Goal: Transaction & Acquisition: Purchase product/service

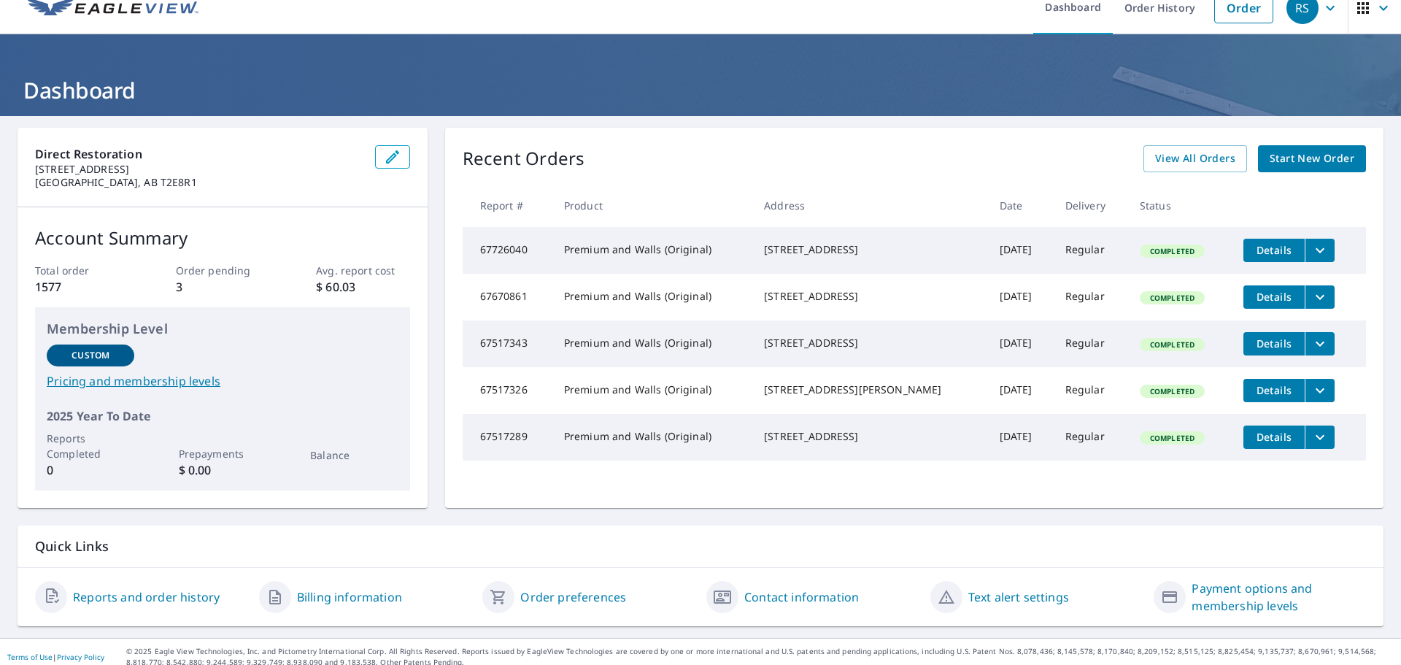
scroll to position [29, 0]
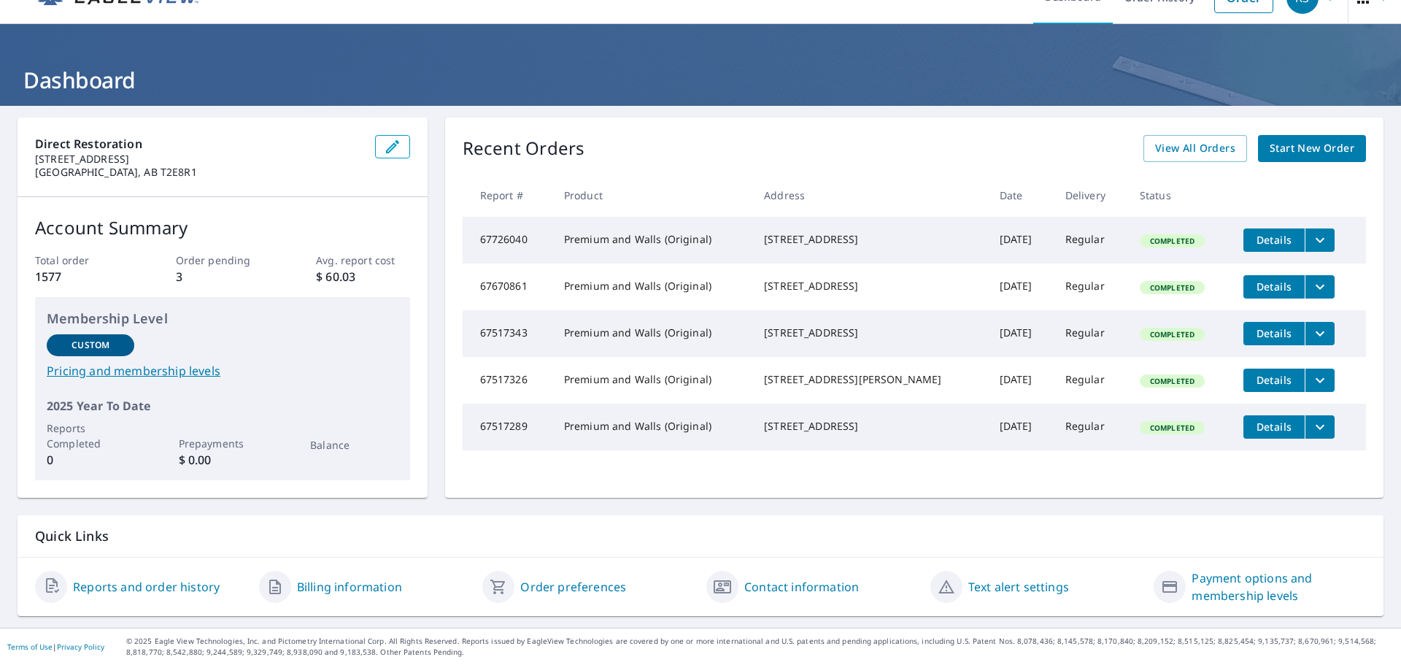
click at [1325, 157] on span "Start New Order" at bounding box center [1312, 148] width 85 height 18
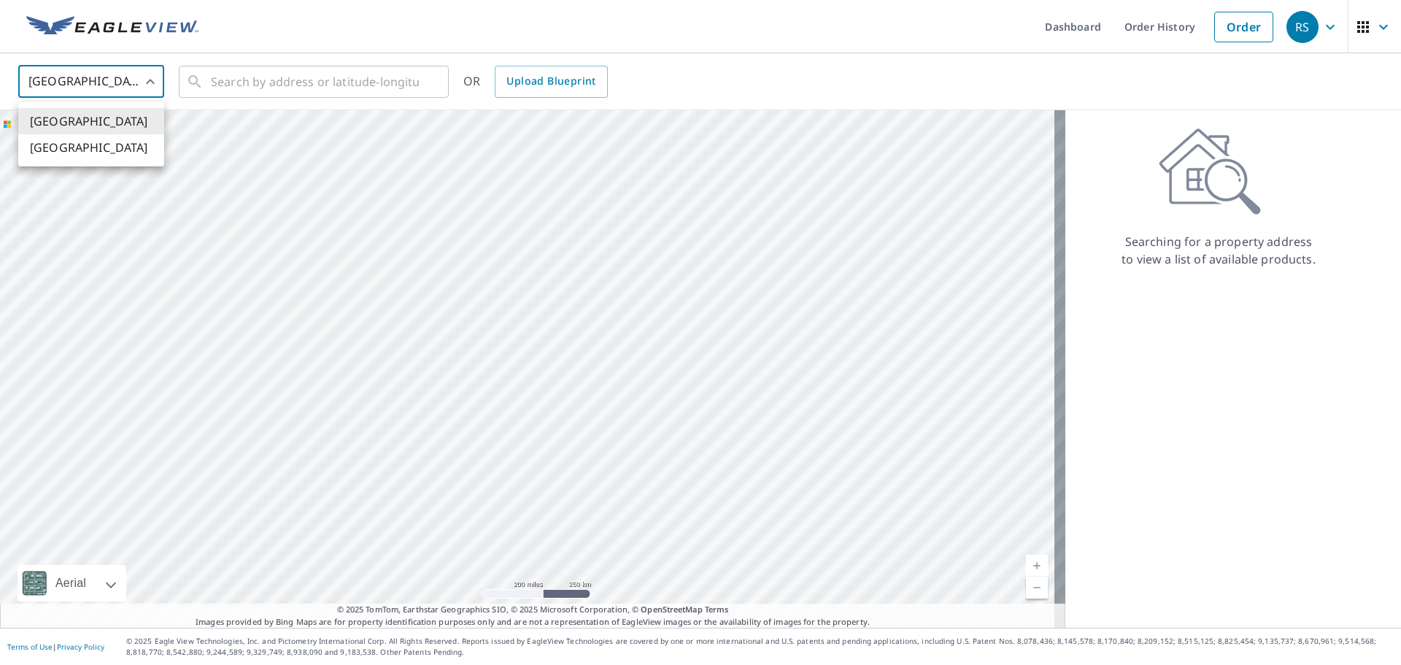
click at [115, 93] on body "RS RS Dashboard Order History Order RS United States US ​ ​ OR Upload Blueprint…" at bounding box center [700, 332] width 1401 height 665
click at [100, 150] on li "[GEOGRAPHIC_DATA]" at bounding box center [91, 147] width 146 height 26
type input "CA"
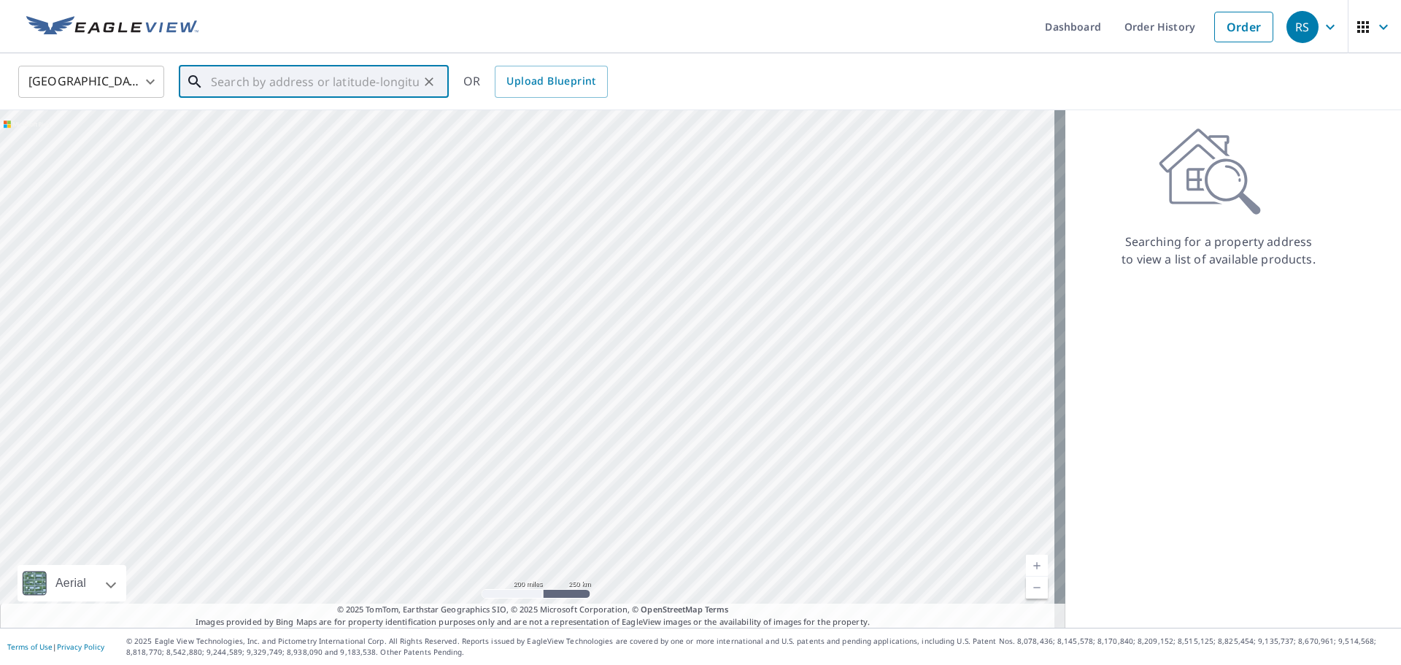
click at [293, 89] on input "text" at bounding box center [315, 81] width 208 height 41
click at [385, 128] on span "1194 [GEOGRAPHIC_DATA] PK SE CALGARY AB T2Z0X8" at bounding box center [322, 132] width 229 height 35
type input "1194 [GEOGRAPHIC_DATA] PK SE CALGARY AB T2Z0X8"
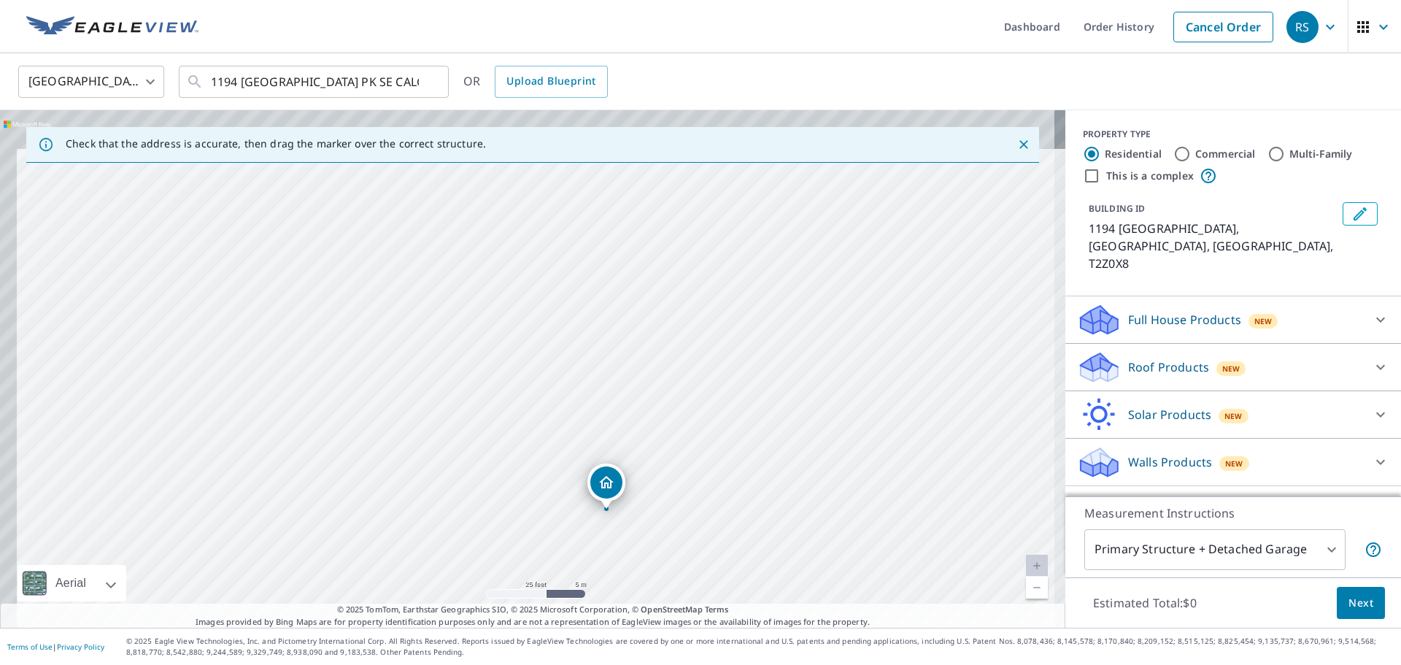
drag, startPoint x: 736, startPoint y: 401, endPoint x: 732, endPoint y: 193, distance: 208.8
click at [728, 188] on div "1194 [GEOGRAPHIC_DATA] PK SE CALGARY AB T2Z0X8" at bounding box center [533, 368] width 1066 height 517
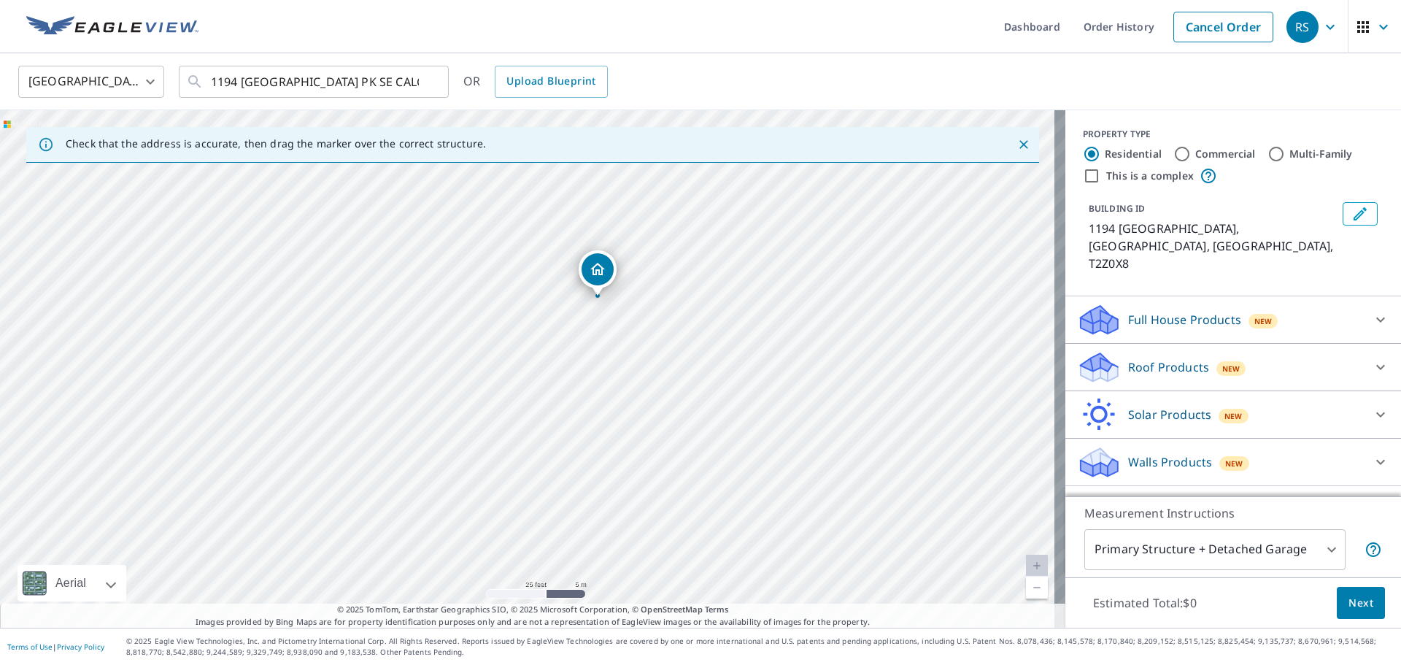
drag, startPoint x: 1292, startPoint y: 288, endPoint x: 1317, endPoint y: 309, distance: 32.1
click at [1292, 303] on div "Full House Products New" at bounding box center [1220, 320] width 286 height 34
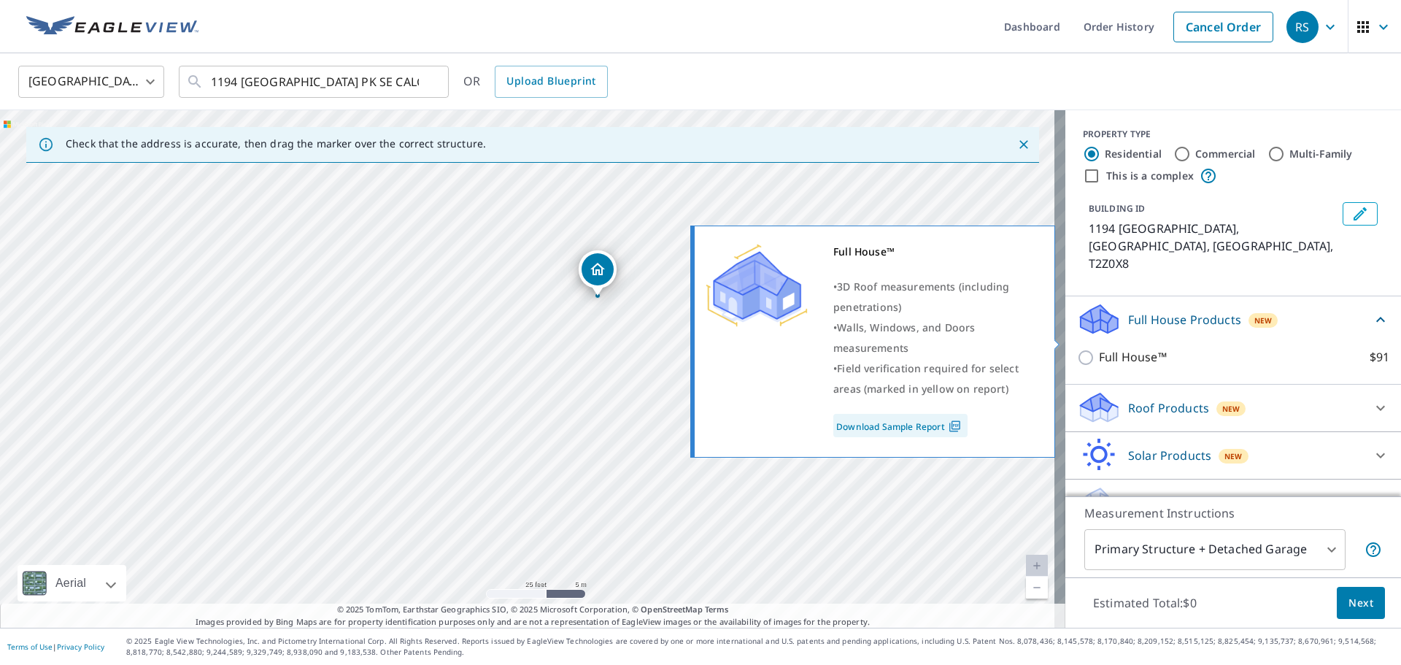
click at [1077, 349] on input "Full House™ $91" at bounding box center [1088, 358] width 22 height 18
checkbox input "true"
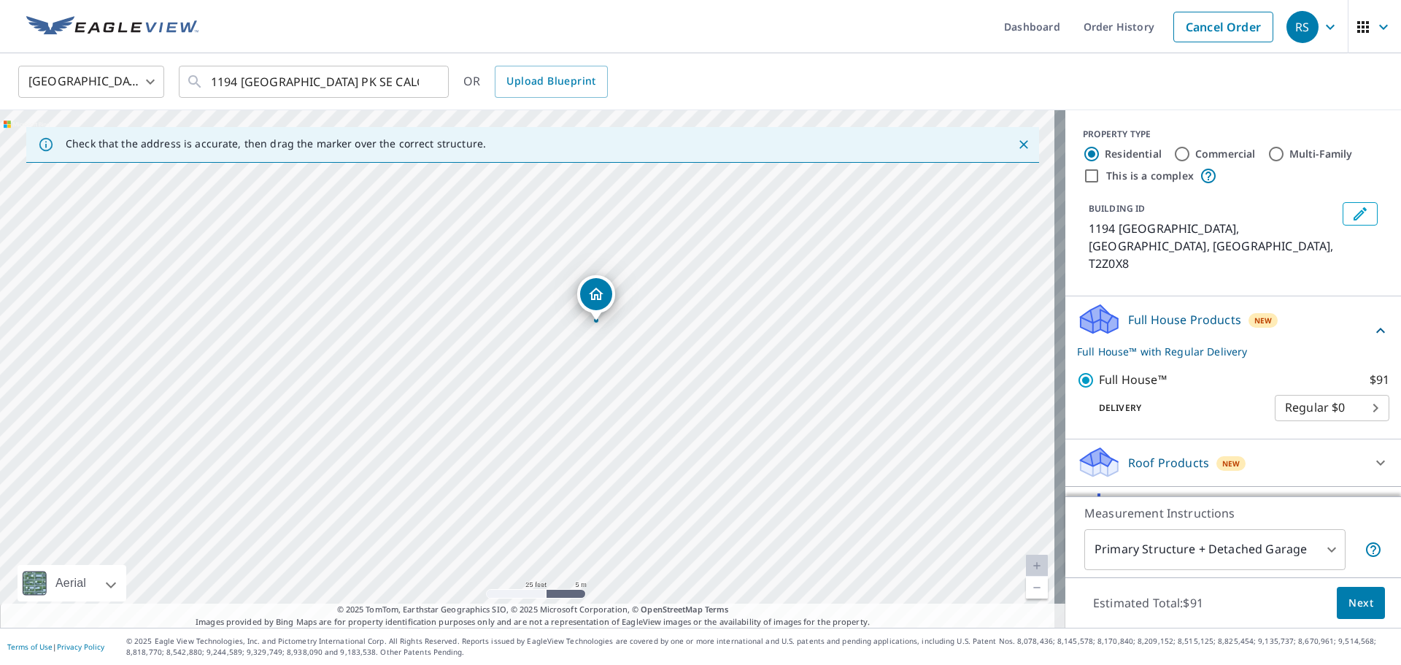
drag, startPoint x: 390, startPoint y: 459, endPoint x: 420, endPoint y: 353, distance: 110.5
click at [418, 355] on div "1194 [GEOGRAPHIC_DATA] PK SE CALGARY AB T2Z0X8" at bounding box center [533, 368] width 1066 height 517
drag, startPoint x: 390, startPoint y: 371, endPoint x: 423, endPoint y: 372, distance: 32.1
click at [423, 372] on div "1194 [GEOGRAPHIC_DATA] PK SE CALGARY AB T2Z0X8" at bounding box center [533, 368] width 1066 height 517
drag, startPoint x: 449, startPoint y: 372, endPoint x: 441, endPoint y: 336, distance: 37.4
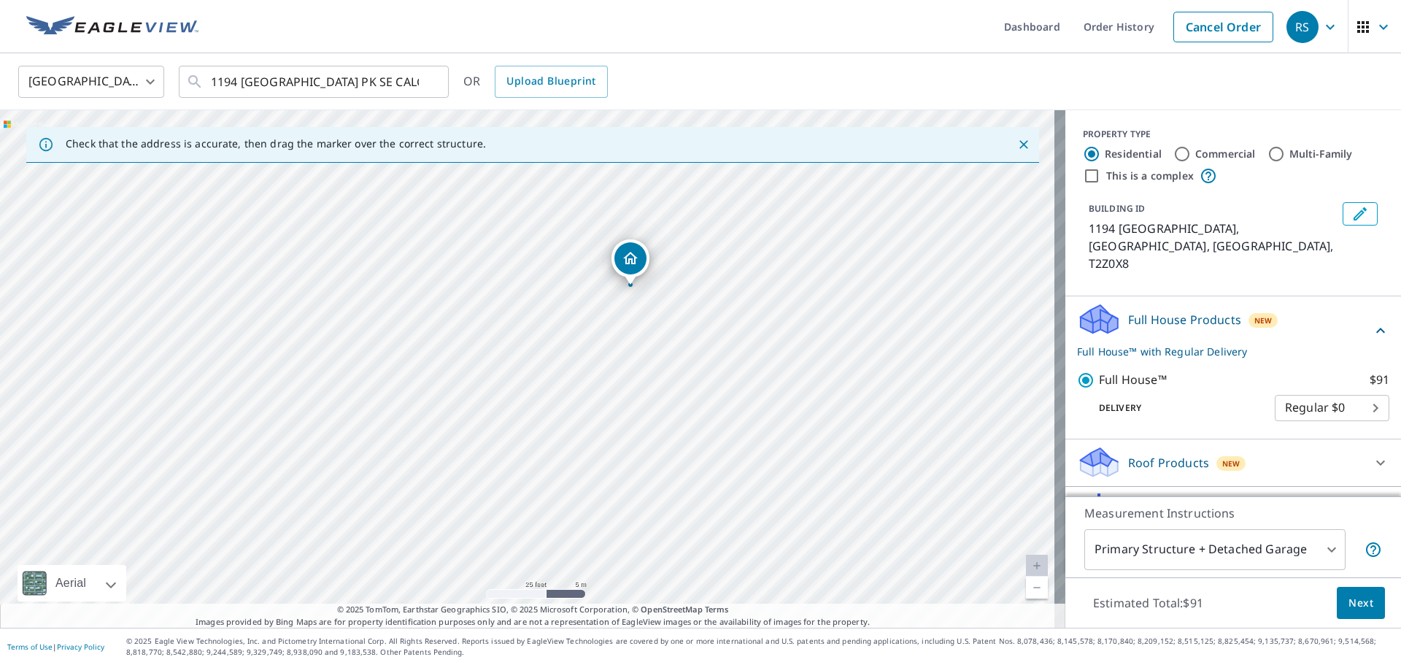
click at [441, 336] on div "1194 [GEOGRAPHIC_DATA] PK SE CALGARY AB T2Z0X8" at bounding box center [533, 368] width 1066 height 517
drag, startPoint x: 581, startPoint y: 280, endPoint x: 594, endPoint y: 336, distance: 57.0
click at [594, 336] on div "1194 [GEOGRAPHIC_DATA] PK SE CALGARY AB T2Z0X8" at bounding box center [533, 368] width 1066 height 517
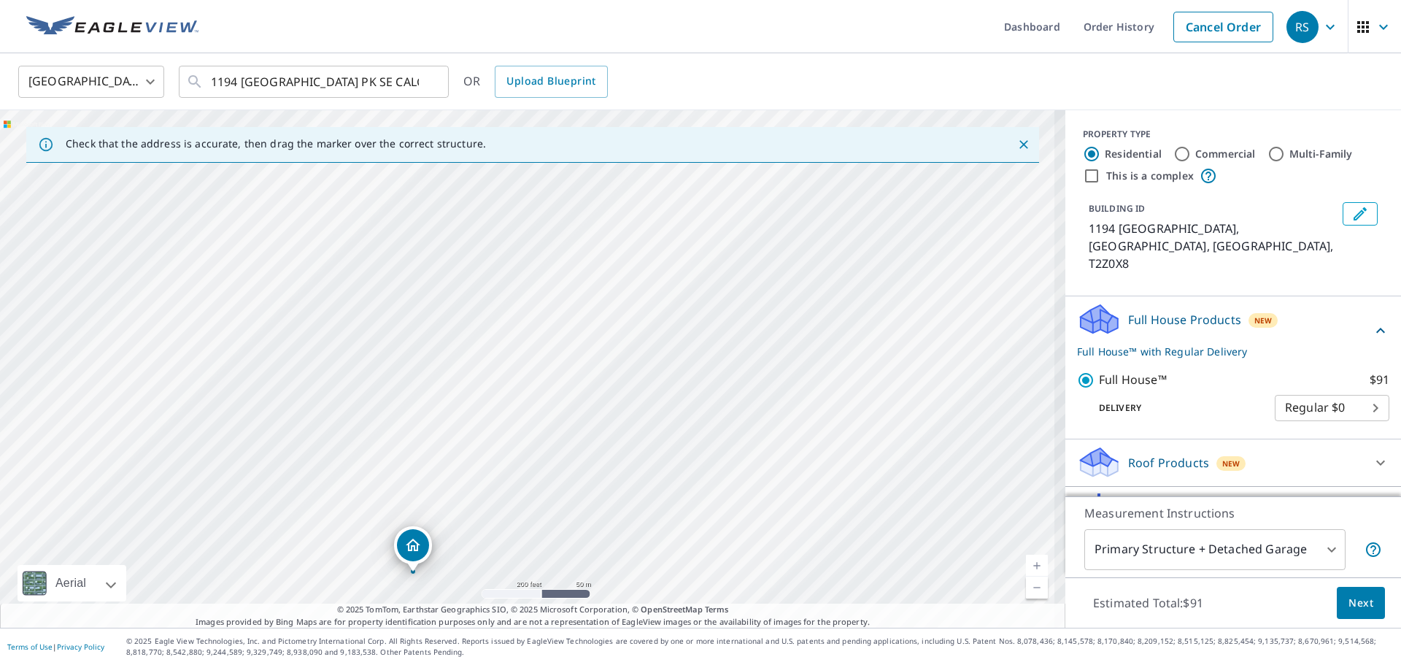
drag, startPoint x: 577, startPoint y: 401, endPoint x: 672, endPoint y: 277, distance: 156.6
click at [671, 278] on div "1194 [GEOGRAPHIC_DATA] PK SE CALGARY AB T2Z0X8" at bounding box center [533, 368] width 1066 height 517
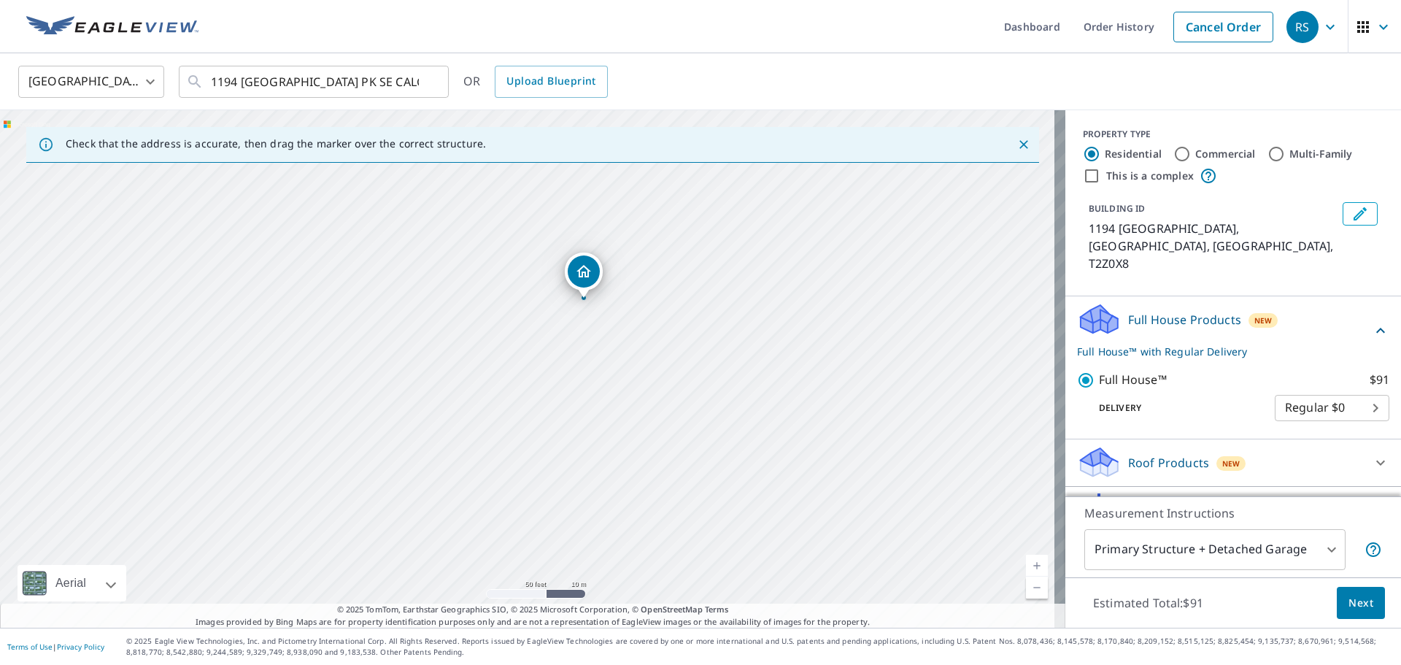
drag, startPoint x: 571, startPoint y: 428, endPoint x: 488, endPoint y: 441, distance: 84.2
click at [489, 459] on div "1194 [GEOGRAPHIC_DATA] PK SE CALGARY AB T2Z0X8" at bounding box center [533, 368] width 1066 height 517
click at [1349, 609] on span "Next" at bounding box center [1361, 603] width 25 height 18
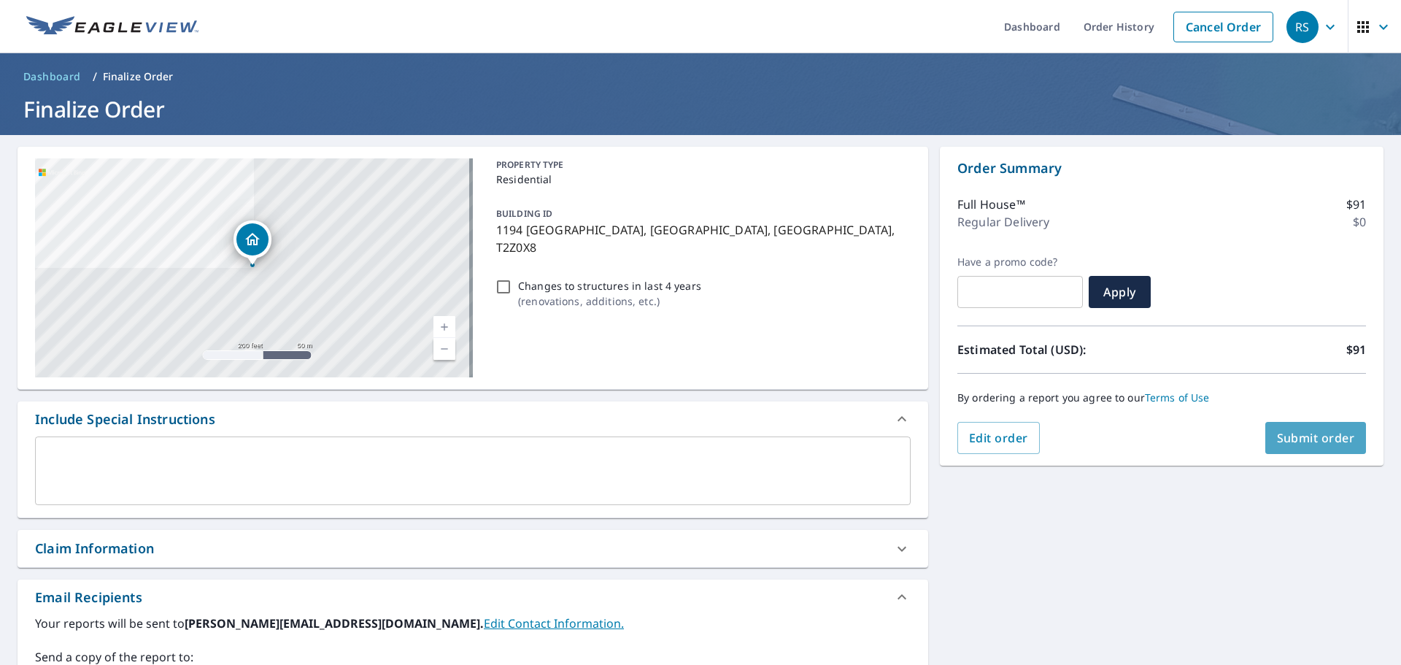
click at [1312, 433] on span "Submit order" at bounding box center [1316, 438] width 78 height 16
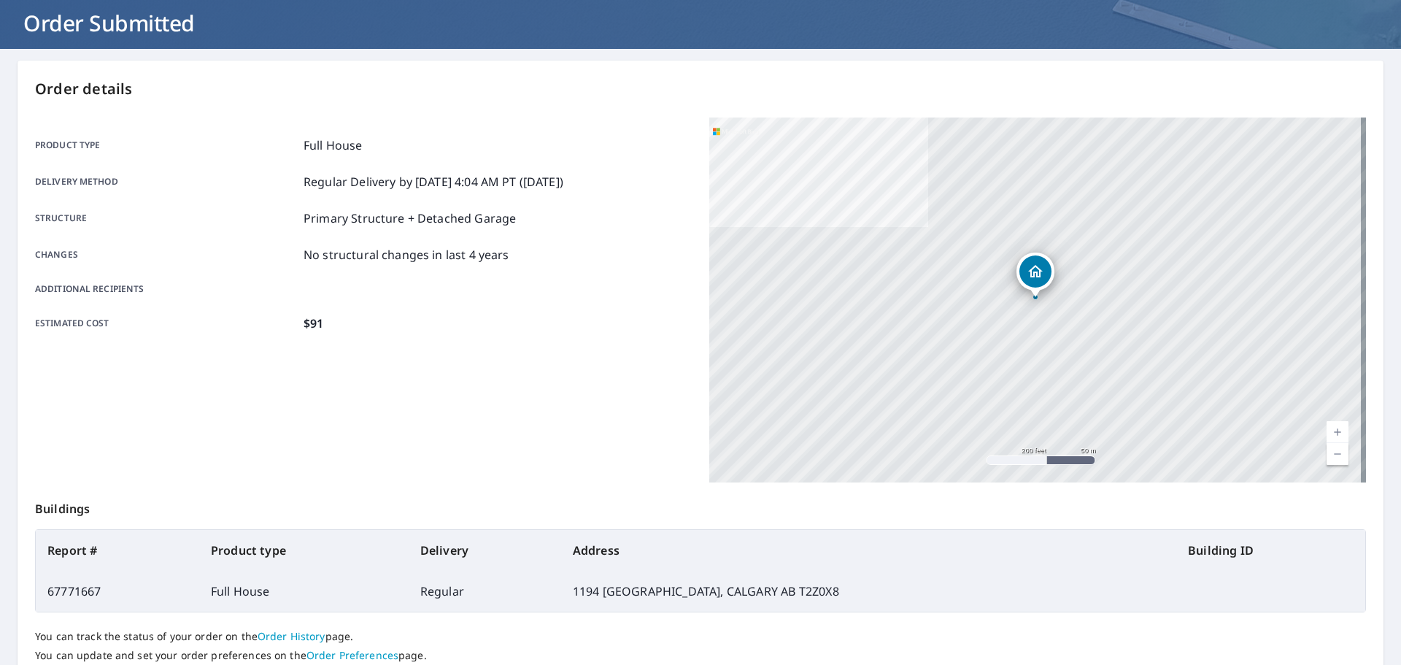
scroll to position [194, 0]
